Goal: Task Accomplishment & Management: Manage account settings

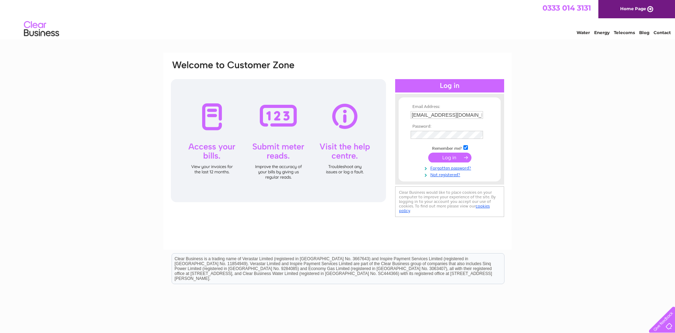
click at [458, 159] on input "submit" at bounding box center [449, 158] width 43 height 10
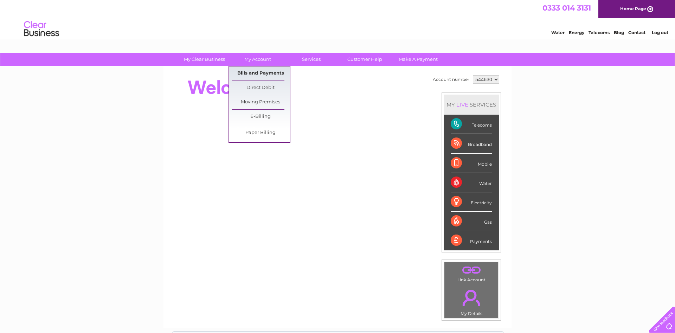
click at [249, 75] on link "Bills and Payments" at bounding box center [261, 73] width 58 height 14
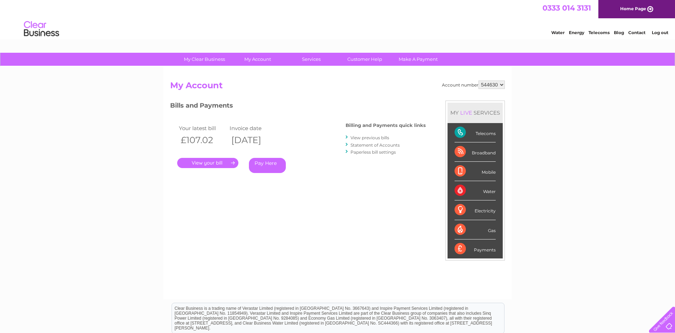
click at [386, 137] on link "View previous bills" at bounding box center [369, 137] width 39 height 5
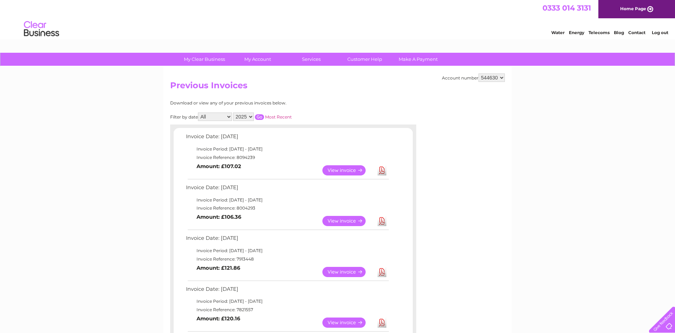
click at [338, 218] on link "View" at bounding box center [348, 221] width 52 height 10
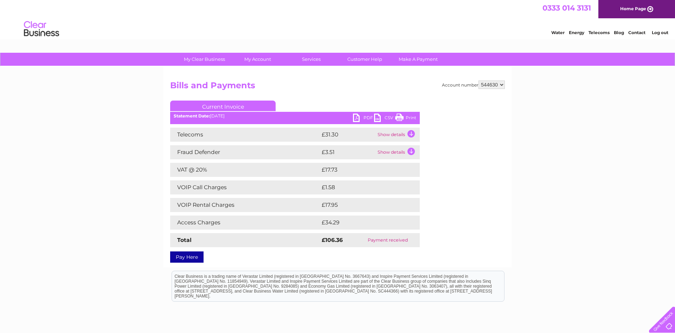
click at [356, 116] on link "PDF" at bounding box center [363, 119] width 21 height 10
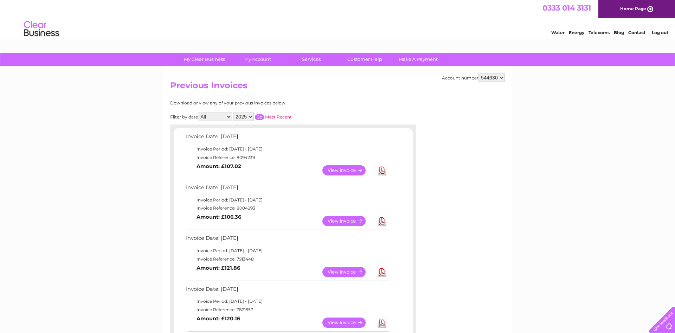
click at [361, 168] on link "View" at bounding box center [348, 170] width 52 height 10
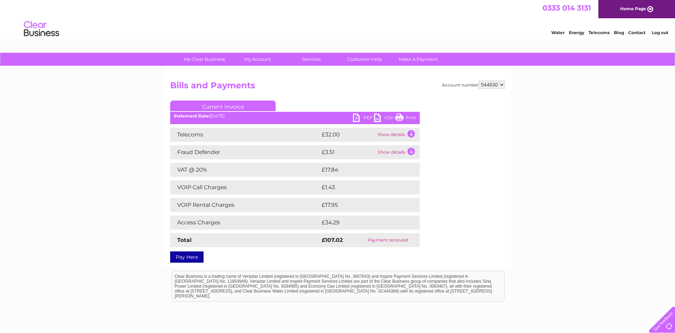
click at [410, 120] on link "Print" at bounding box center [405, 119] width 21 height 10
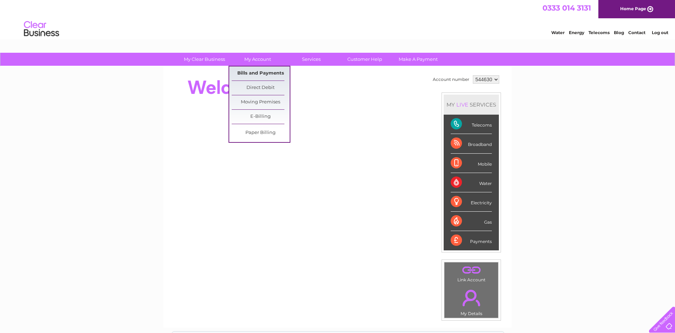
click at [269, 74] on link "Bills and Payments" at bounding box center [261, 73] width 58 height 14
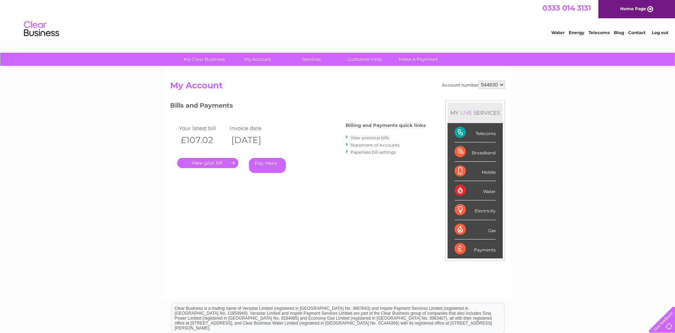
click at [197, 159] on link "." at bounding box center [207, 163] width 61 height 10
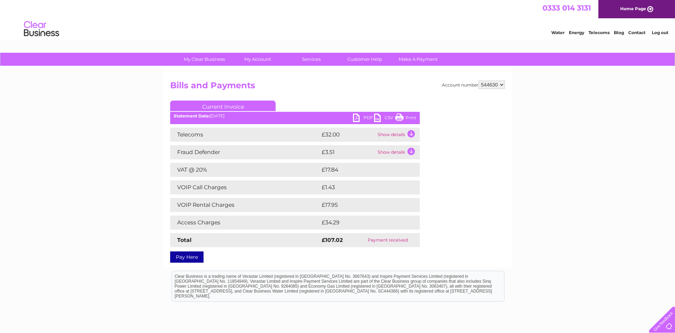
click at [364, 116] on link "PDF" at bounding box center [363, 119] width 21 height 10
